Goal: Information Seeking & Learning: Learn about a topic

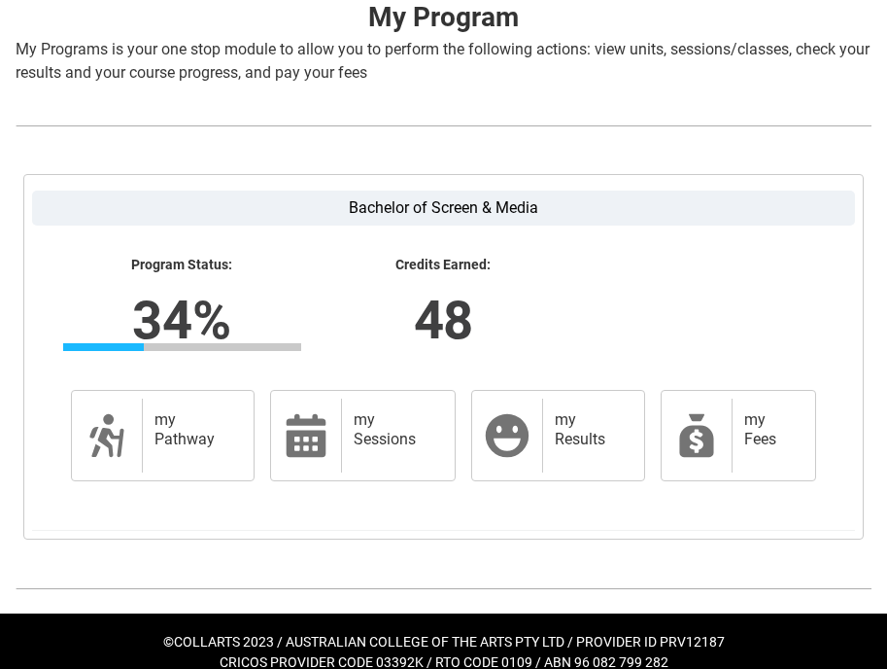
scroll to position [429, 0]
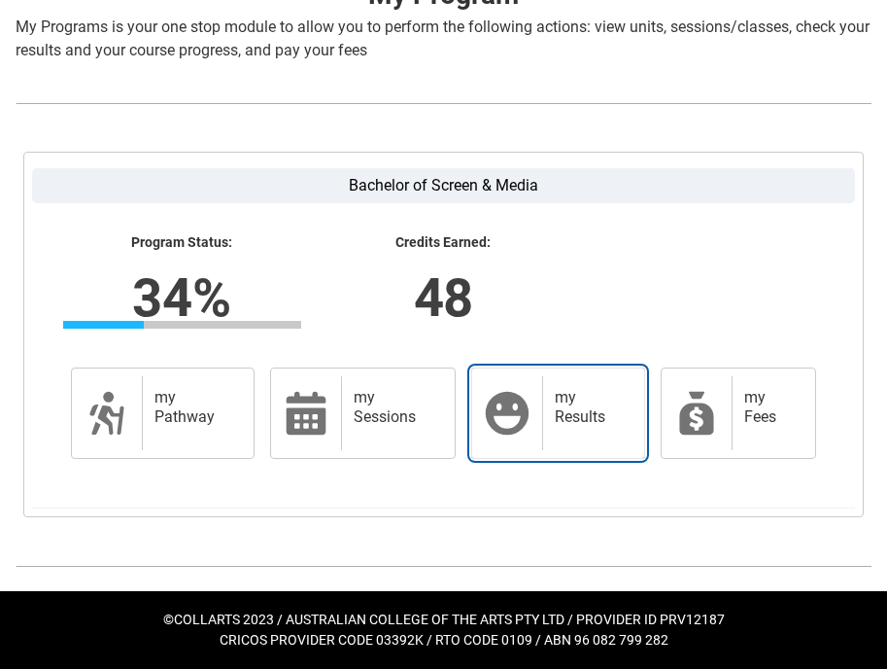
click at [571, 441] on div "my Results" at bounding box center [589, 413] width 94 height 74
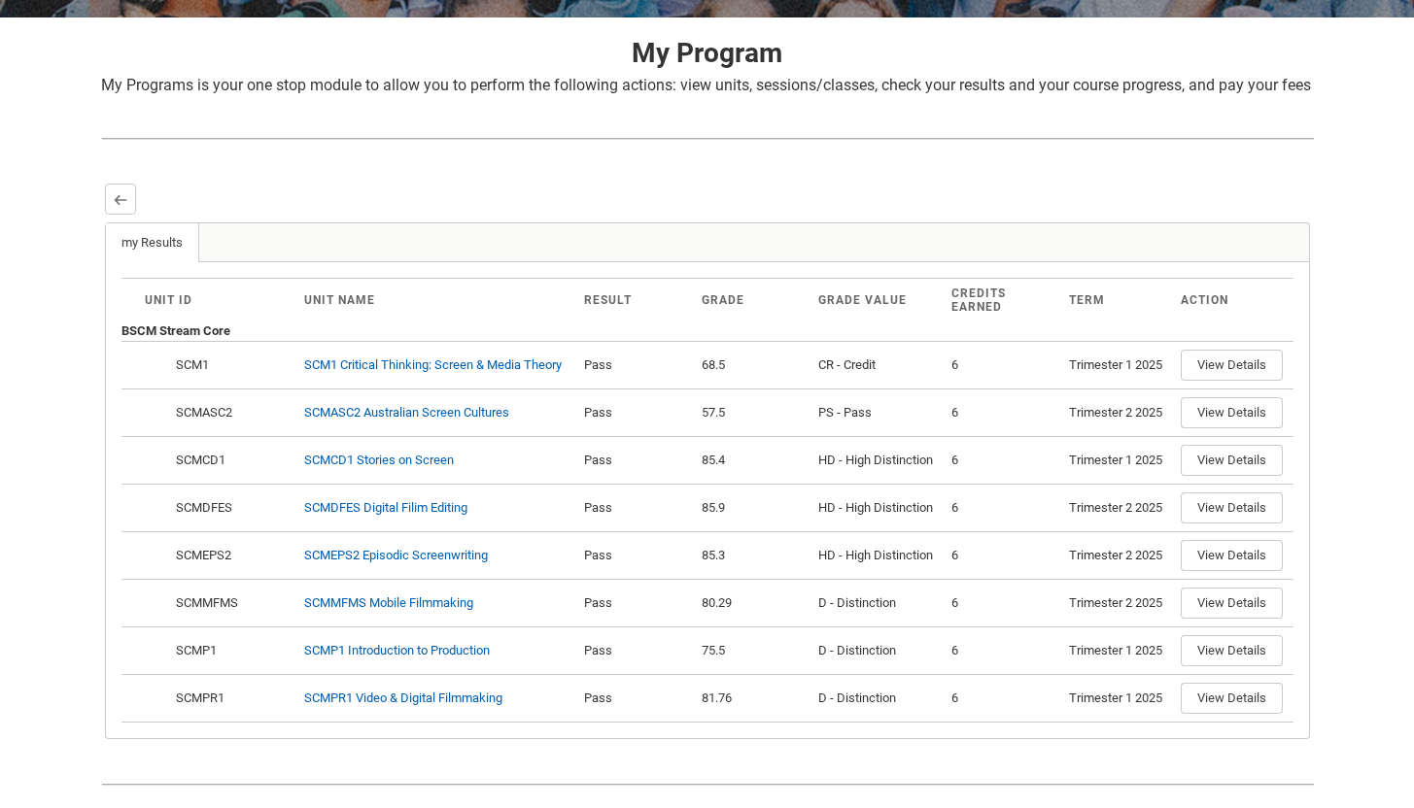
scroll to position [372, 0]
click at [114, 206] on lightning-primitive-icon "button" at bounding box center [121, 198] width 14 height 15
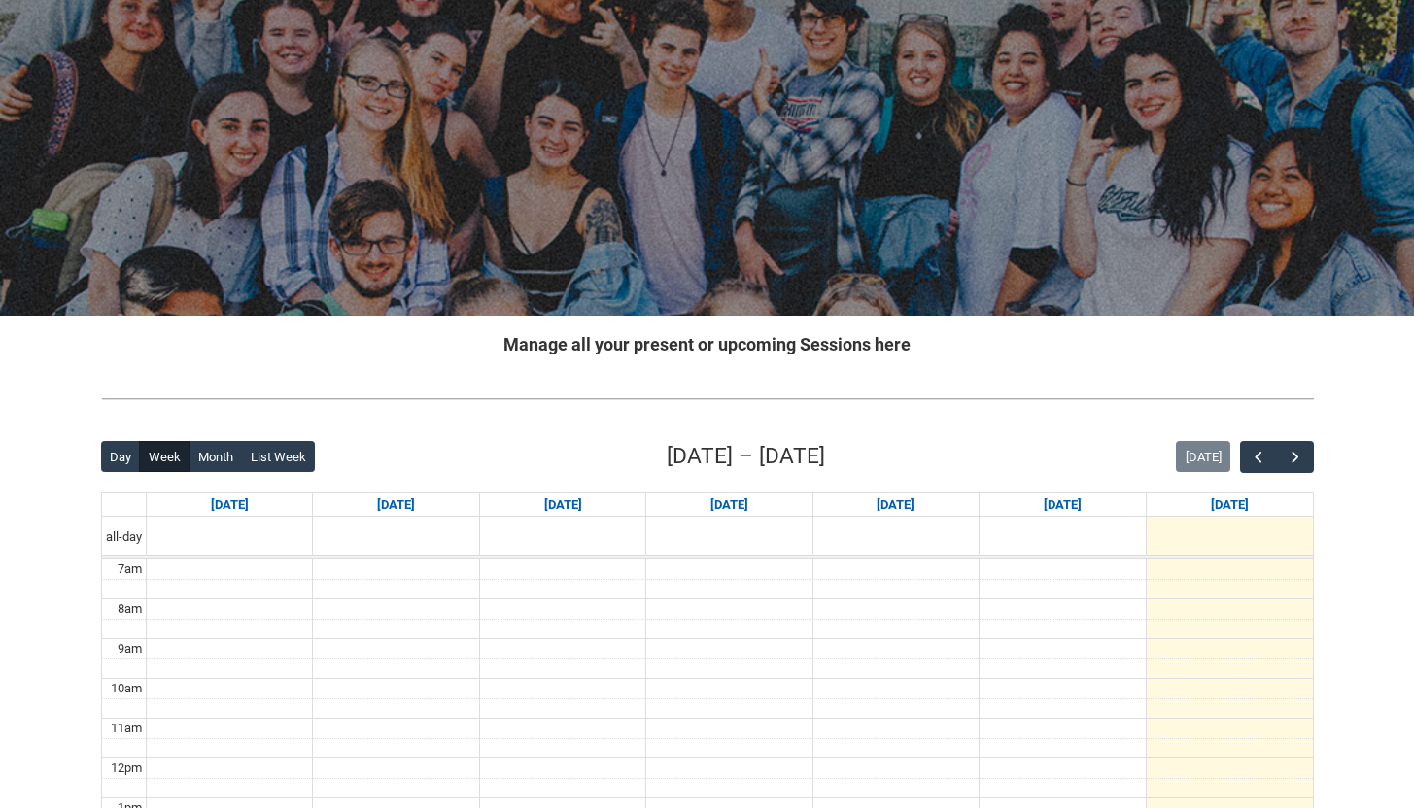
scroll to position [191, 0]
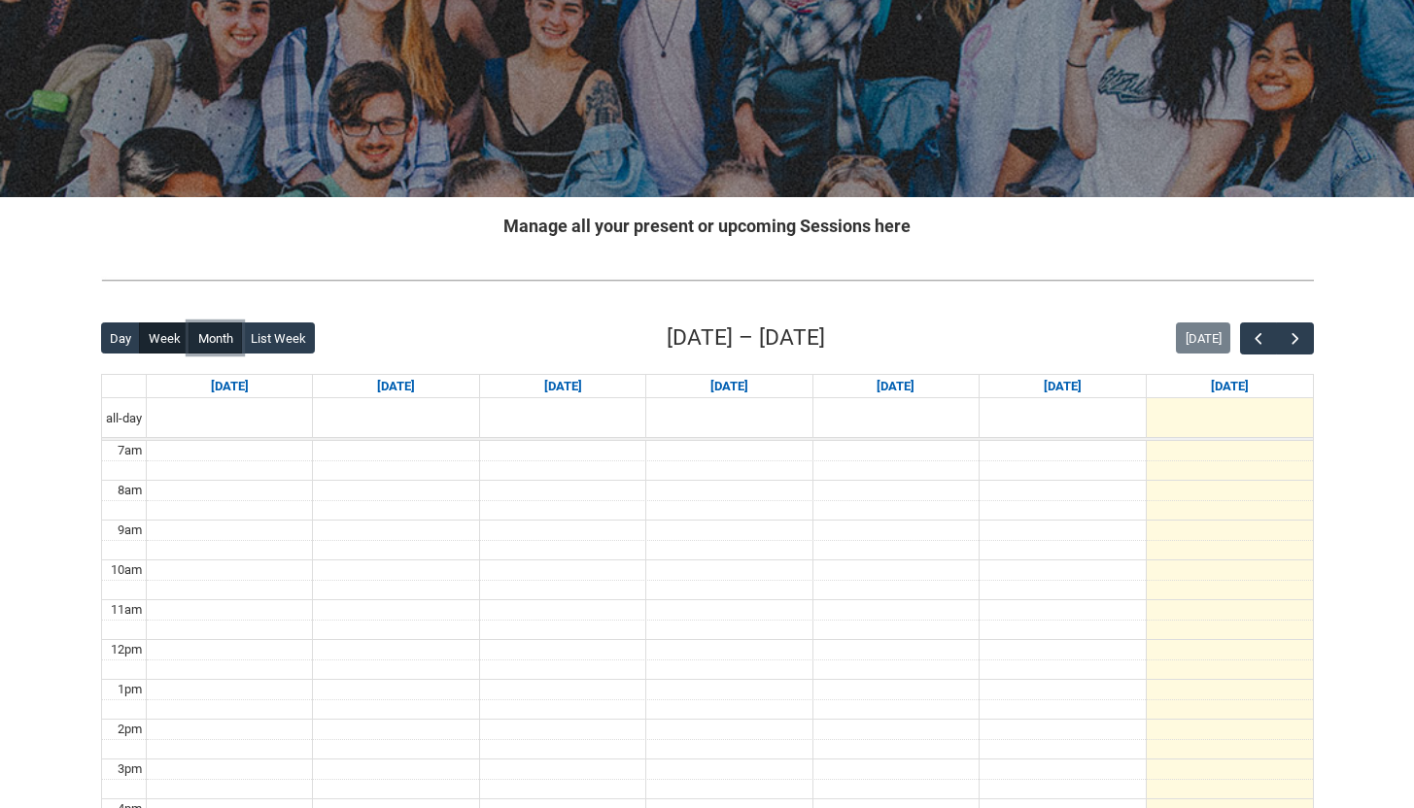
click at [204, 333] on button "Month" at bounding box center [215, 338] width 53 height 31
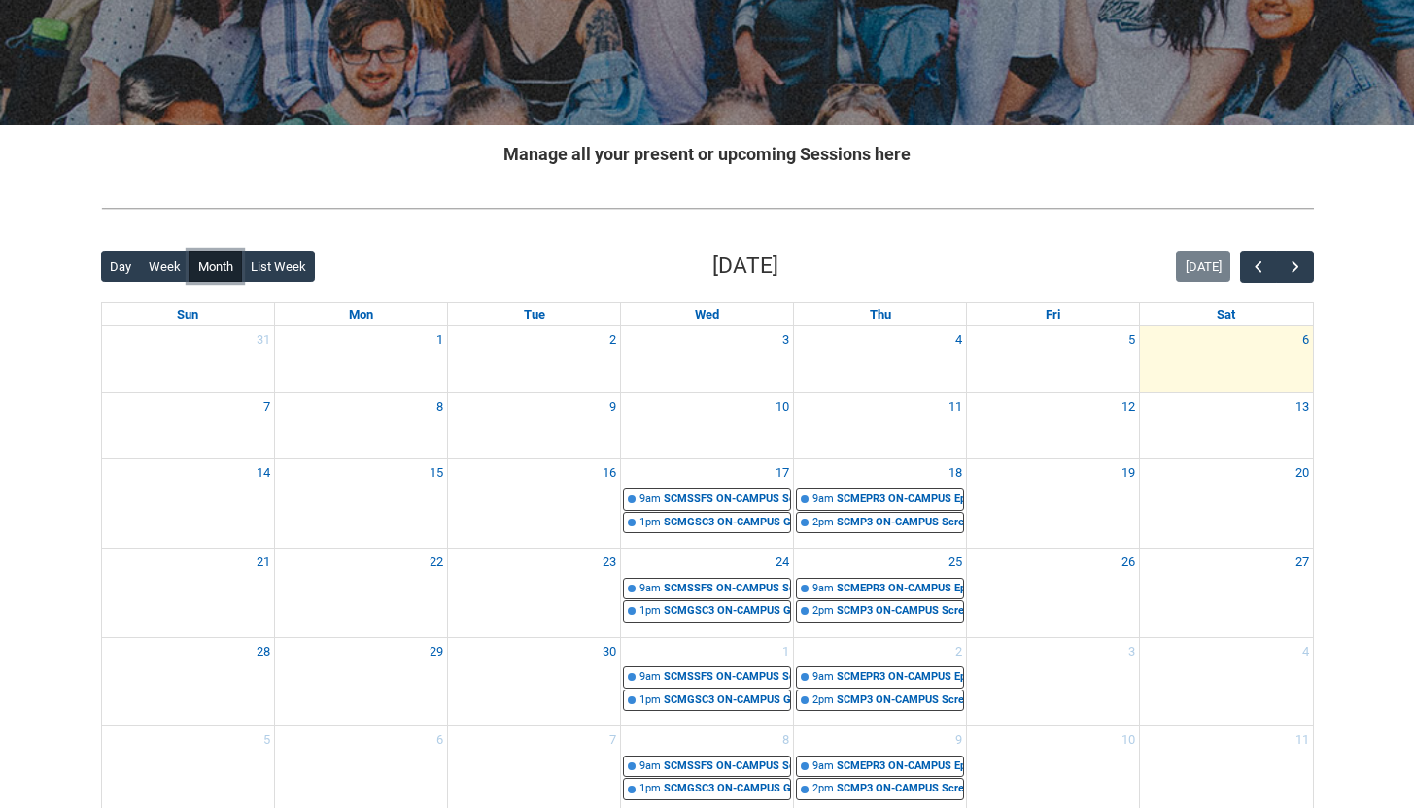
scroll to position [295, 0]
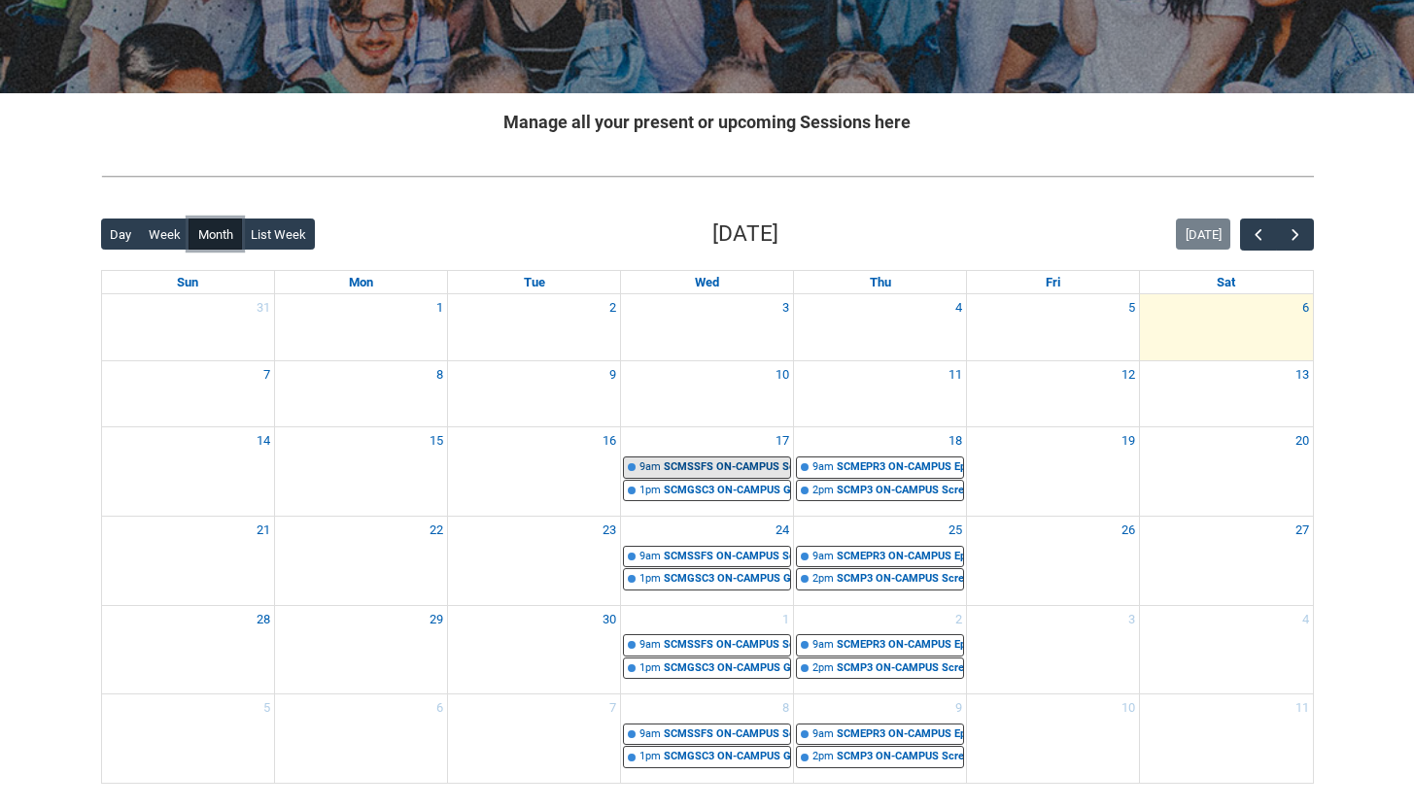
click at [707, 472] on div "SCMSSFS ON-CAMPUS Screenwriting for Short Film STAGE 3 G1 | AV Room (Cromwell S…" at bounding box center [727, 468] width 126 height 17
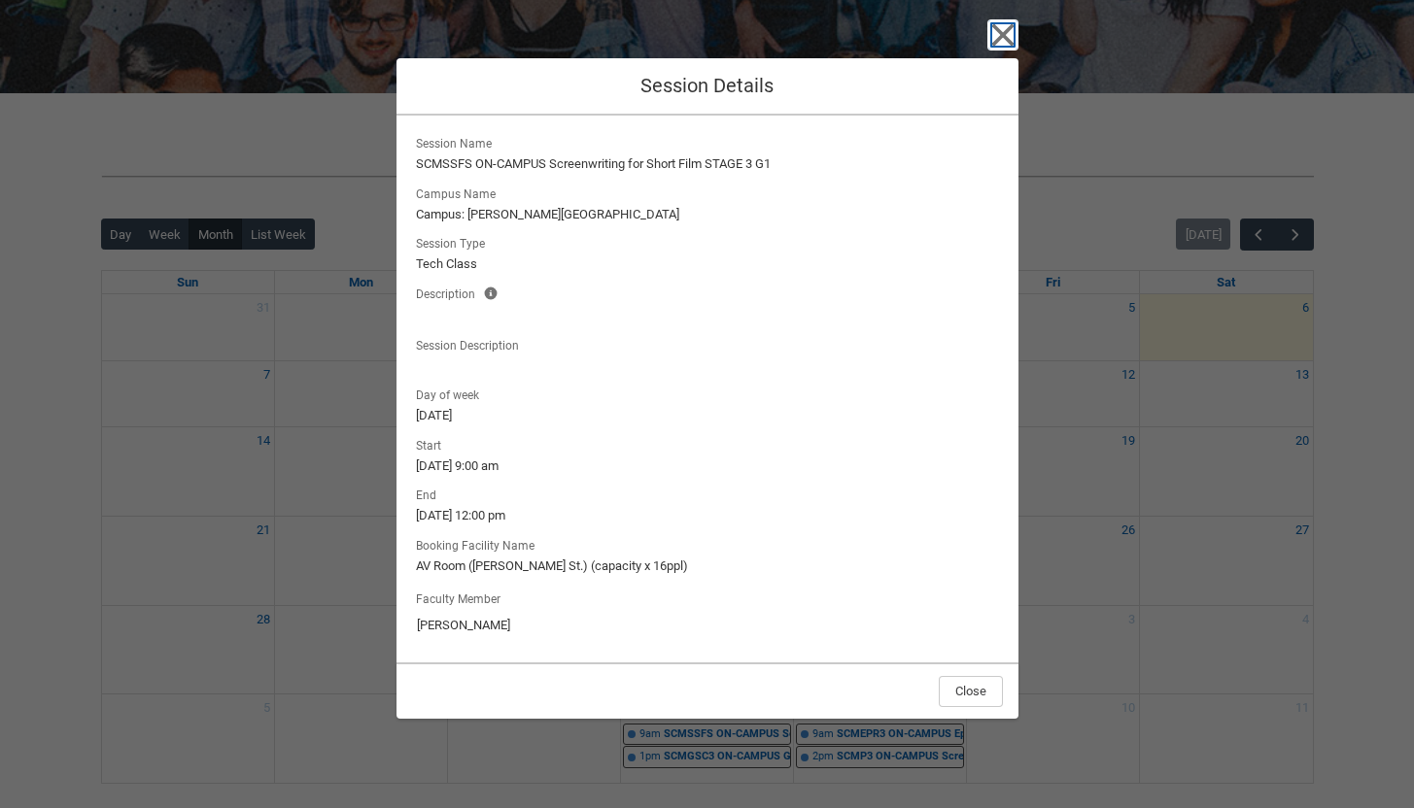
click at [999, 42] on icon "button" at bounding box center [1002, 34] width 31 height 31
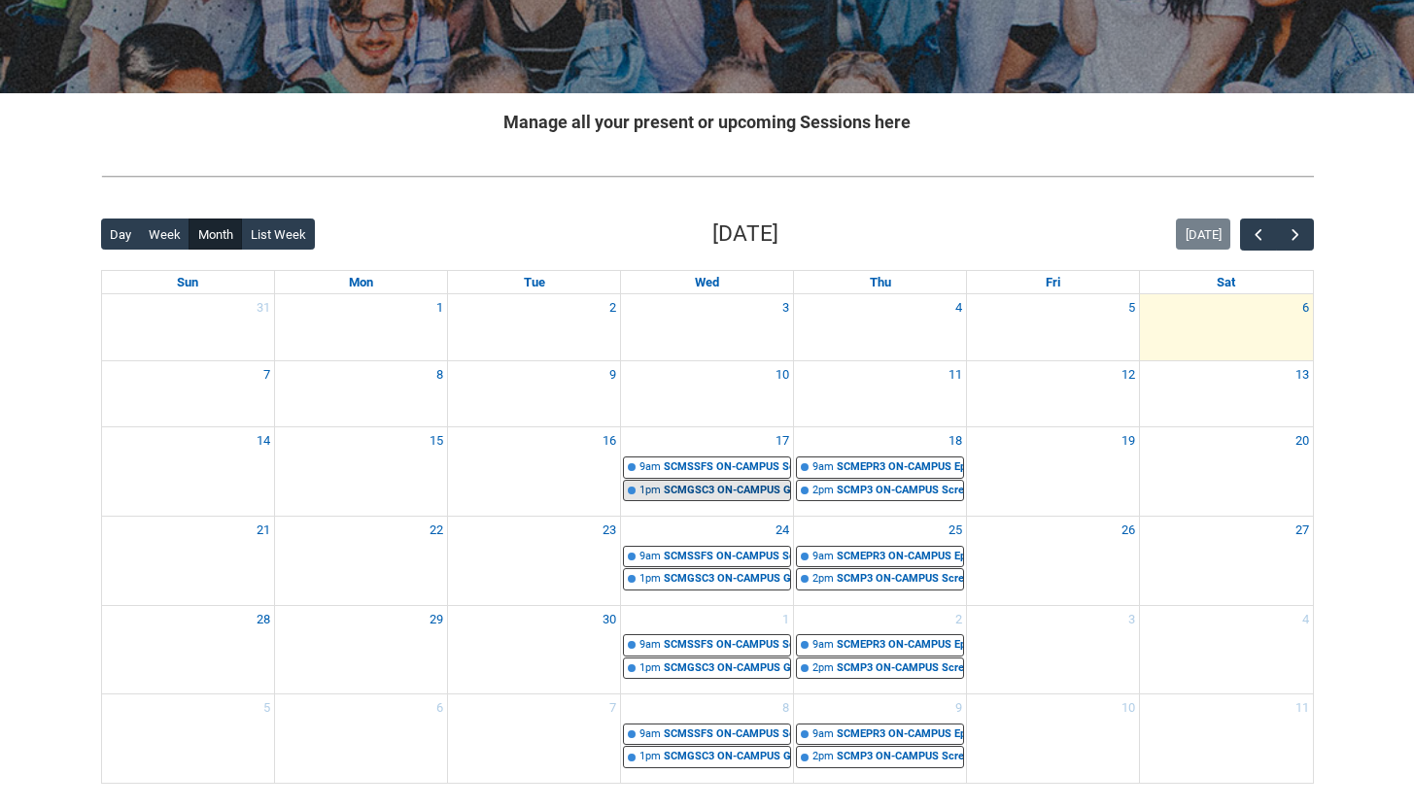
click at [731, 492] on div "SCMGSC3 ON-CAMPUS Global Screen Cultures Stage 3 Group 1 | AV Room (Cromwell St…" at bounding box center [727, 491] width 126 height 17
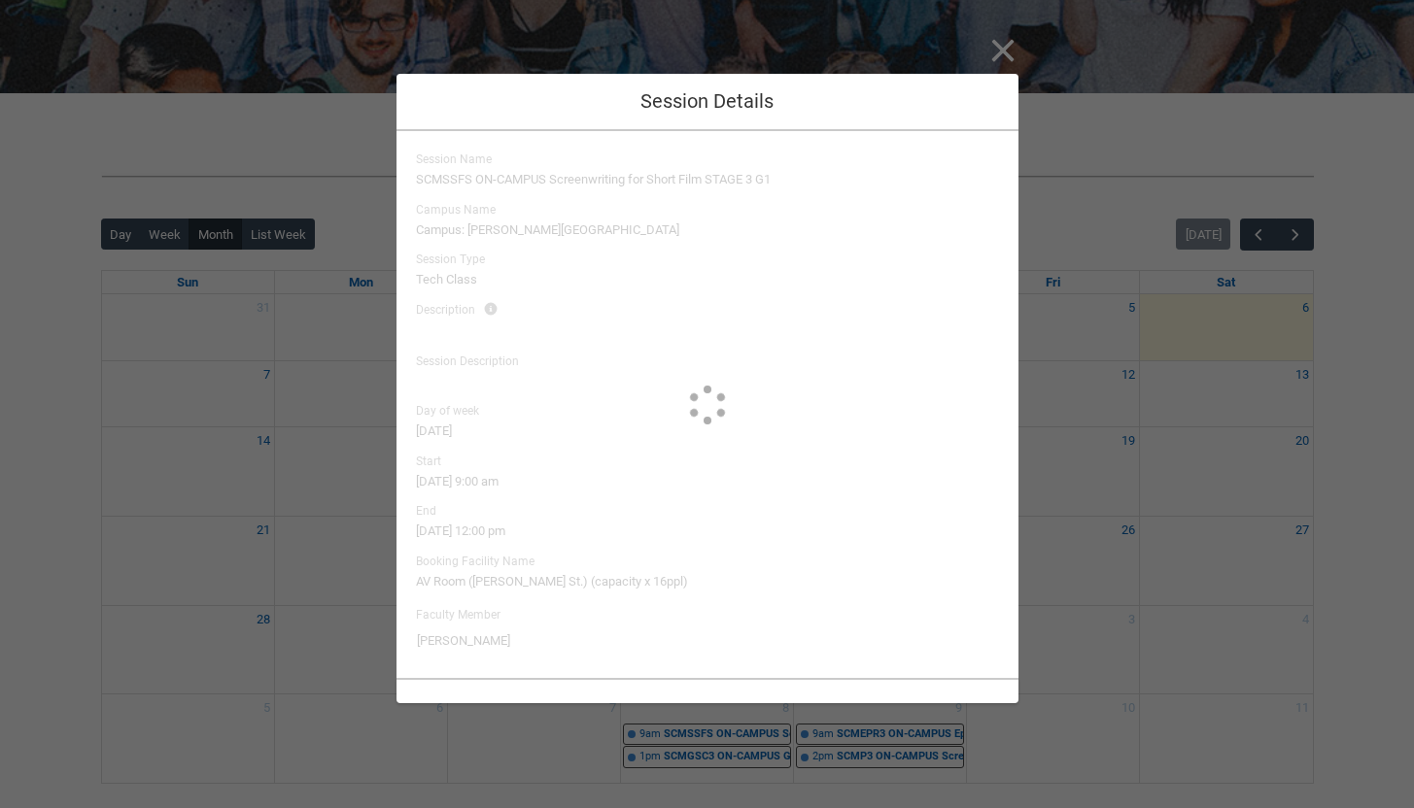
type input "Jake Wilson"
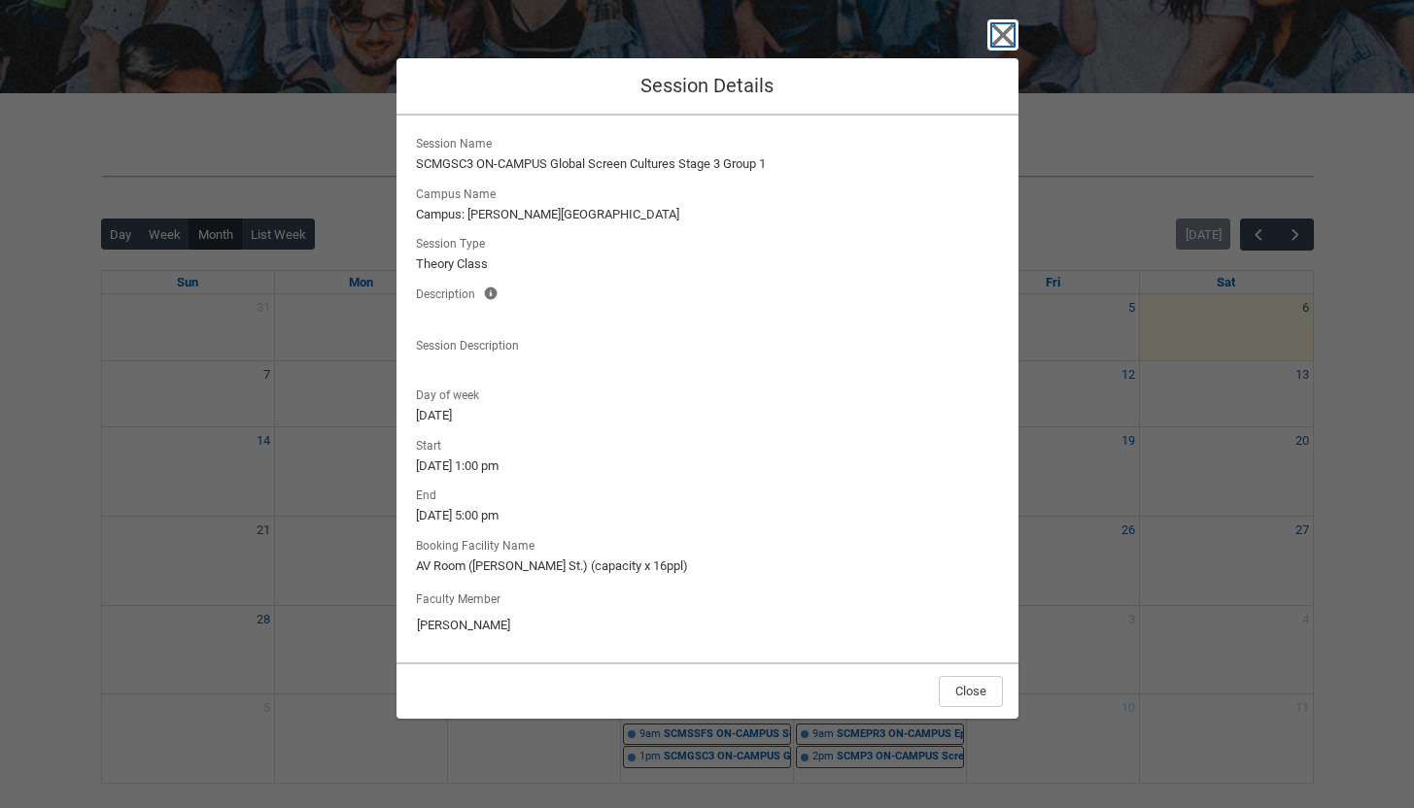
click at [993, 34] on icon "button" at bounding box center [1002, 34] width 31 height 31
